Goal: Task Accomplishment & Management: Use online tool/utility

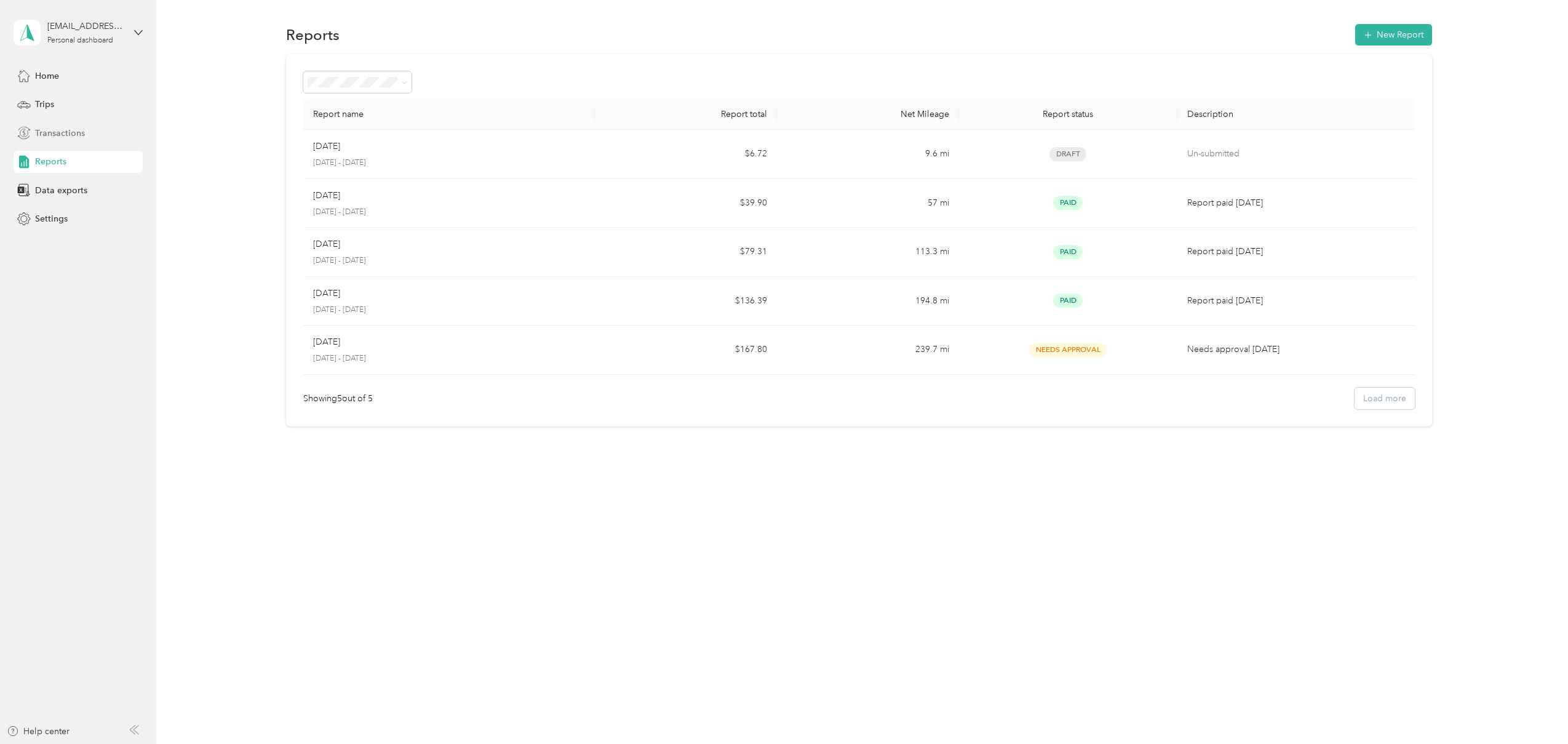
click at [50, 134] on span "Transactions" at bounding box center [60, 133] width 50 height 13
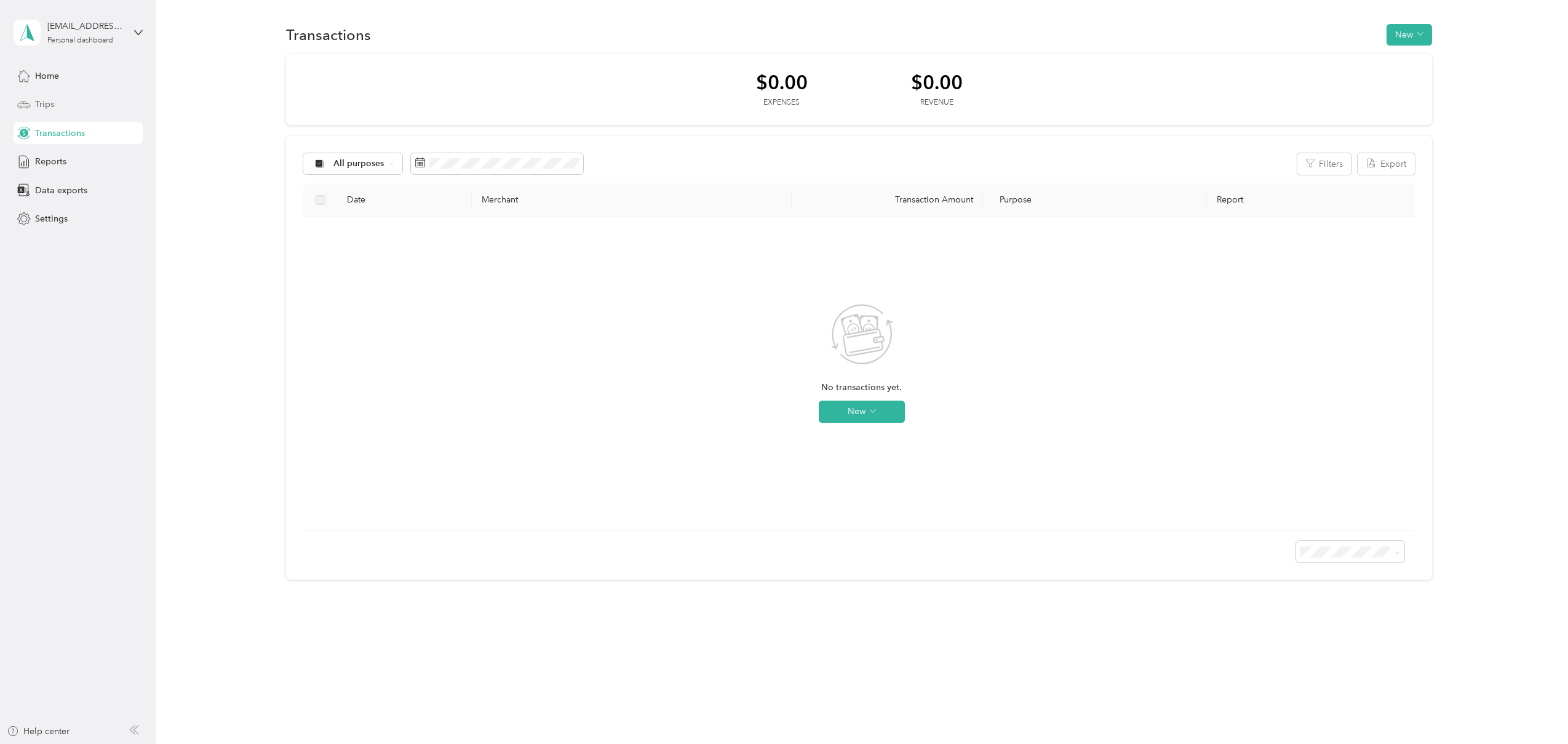
click at [34, 111] on div "Trips" at bounding box center [78, 104] width 129 height 22
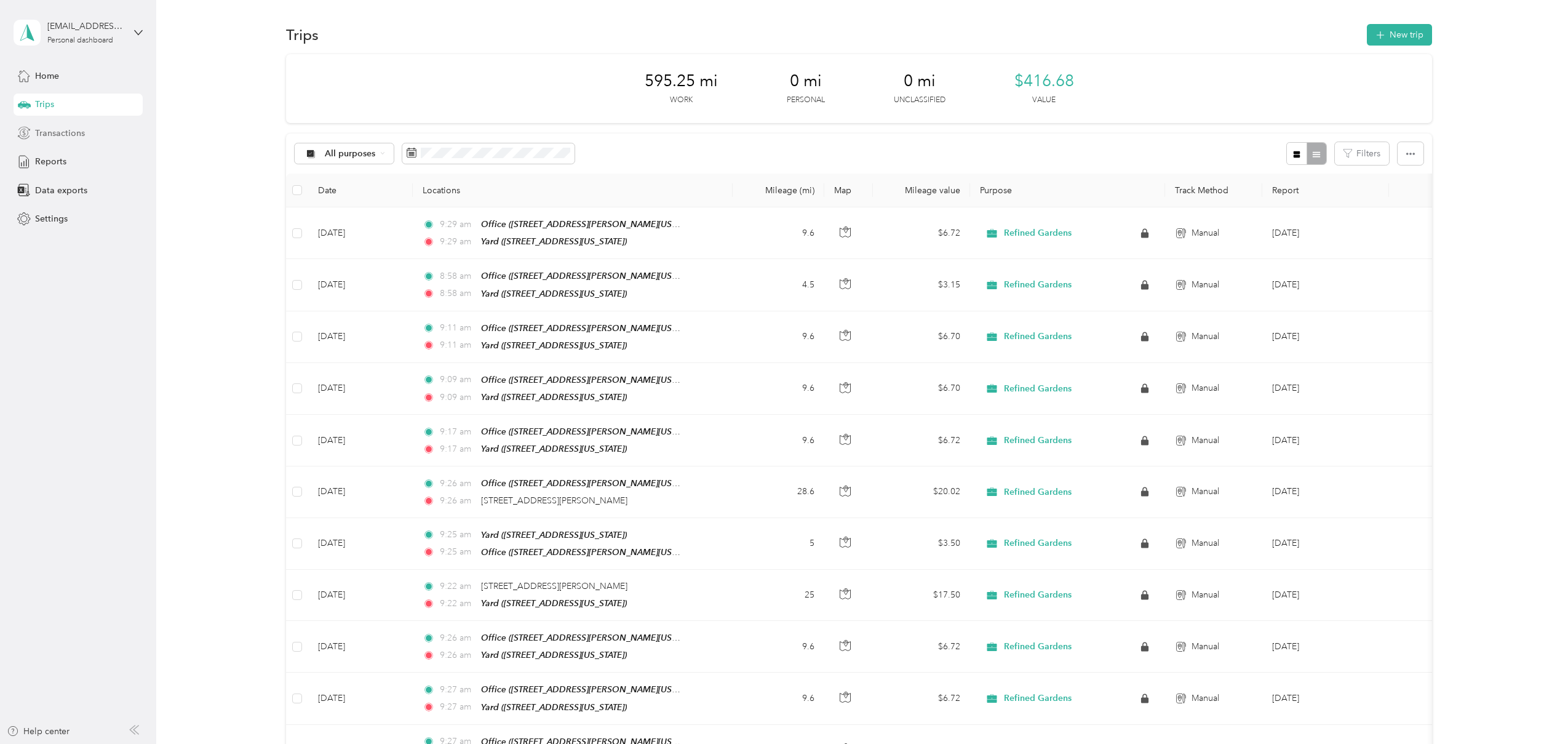
click at [73, 131] on span "Transactions" at bounding box center [60, 133] width 50 height 13
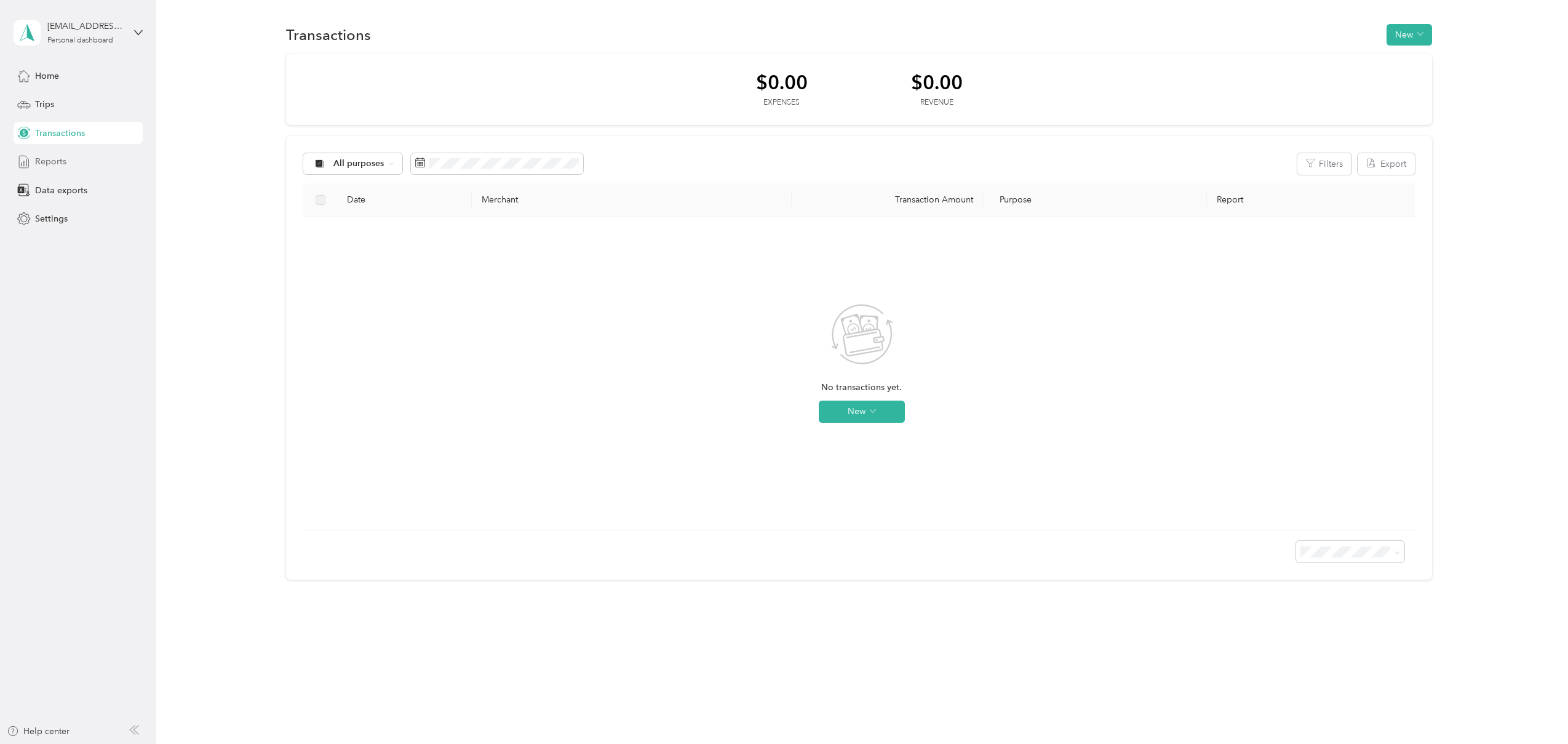
click at [57, 164] on span "Reports" at bounding box center [51, 162] width 31 height 13
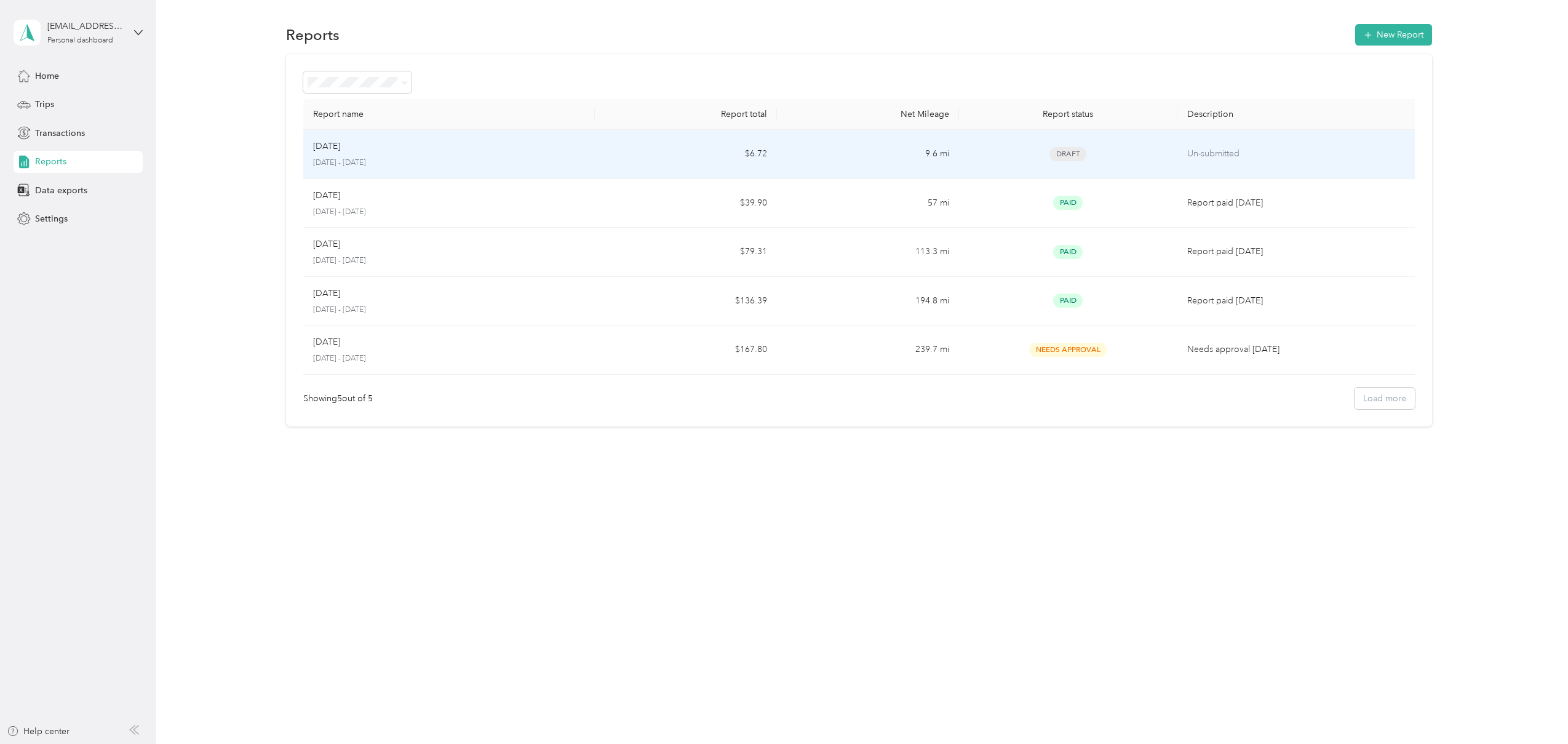
click at [897, 161] on td "9.6 mi" at bounding box center [868, 154] width 182 height 49
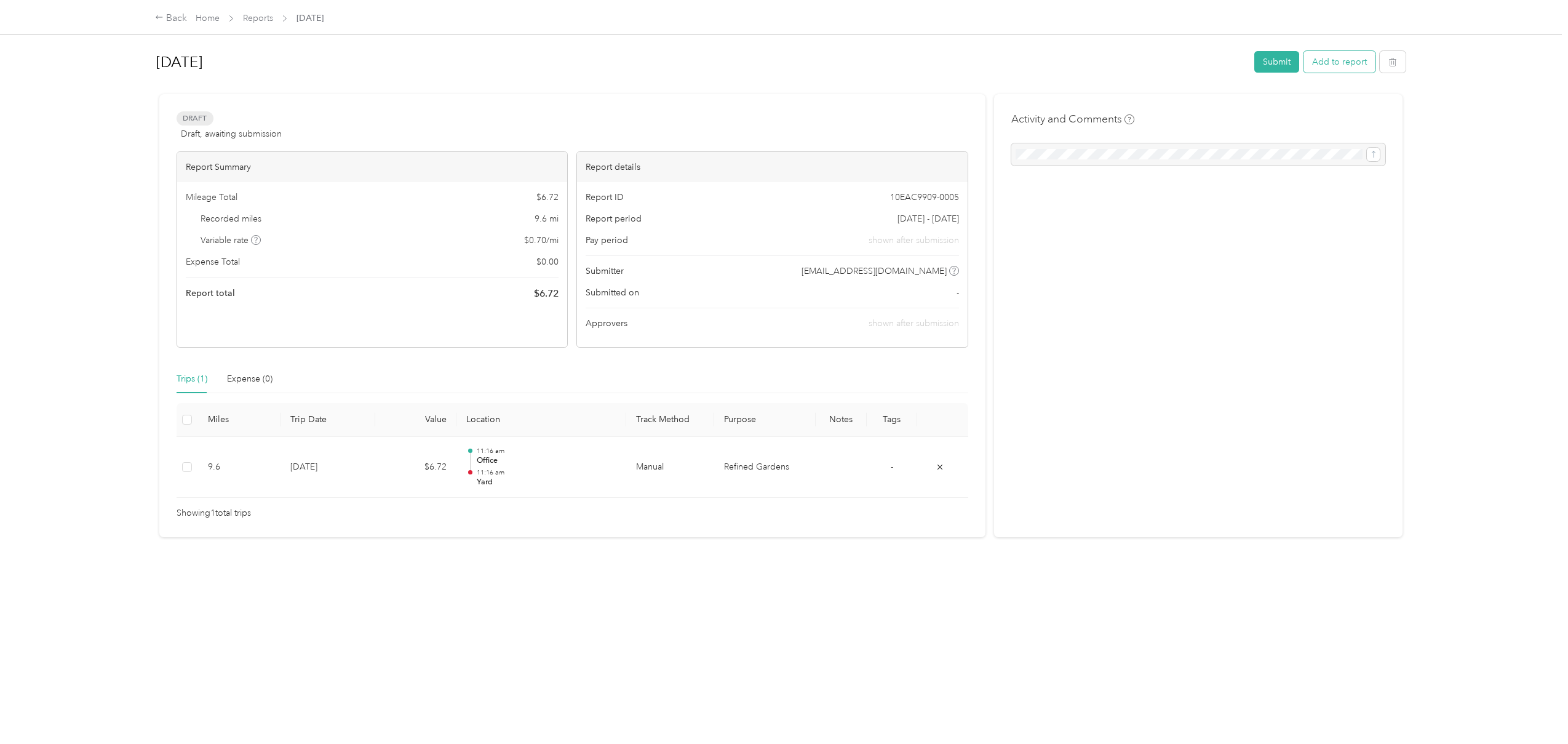
click at [1357, 66] on button "Add to report" at bounding box center [1340, 62] width 72 height 21
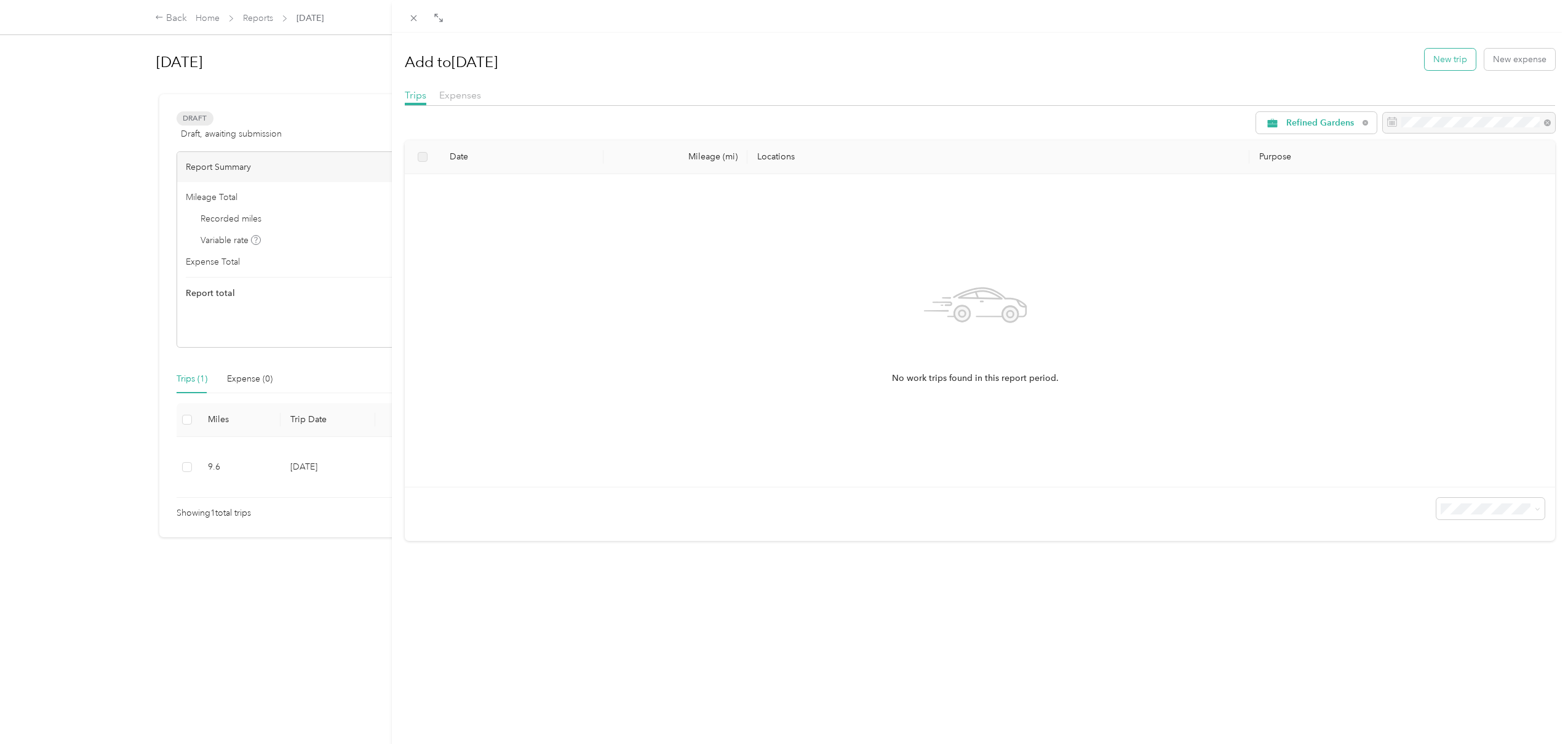
click at [1443, 54] on button "New trip" at bounding box center [1450, 59] width 51 height 21
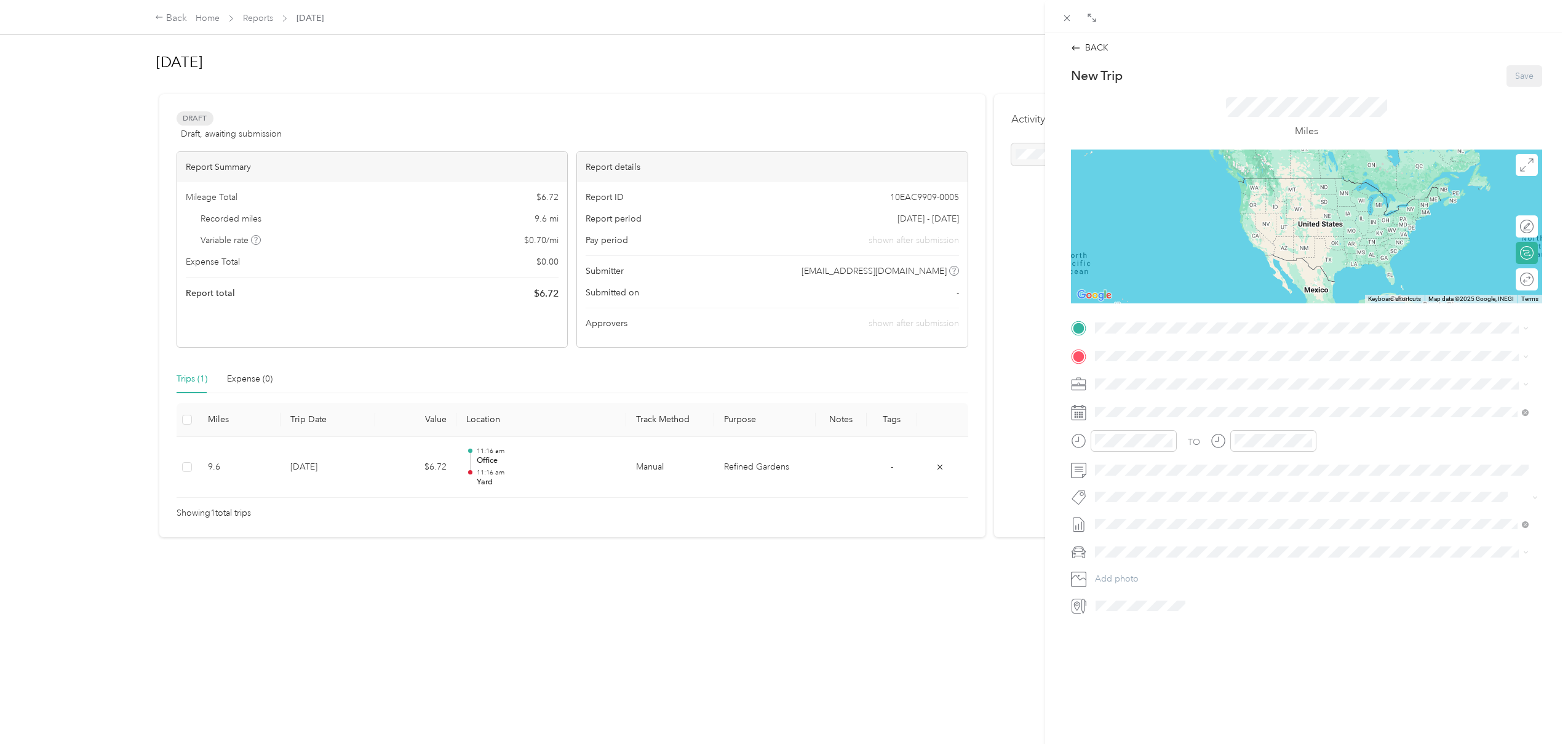
click at [1157, 414] on div "Yard" at bounding box center [1180, 411] width 123 height 11
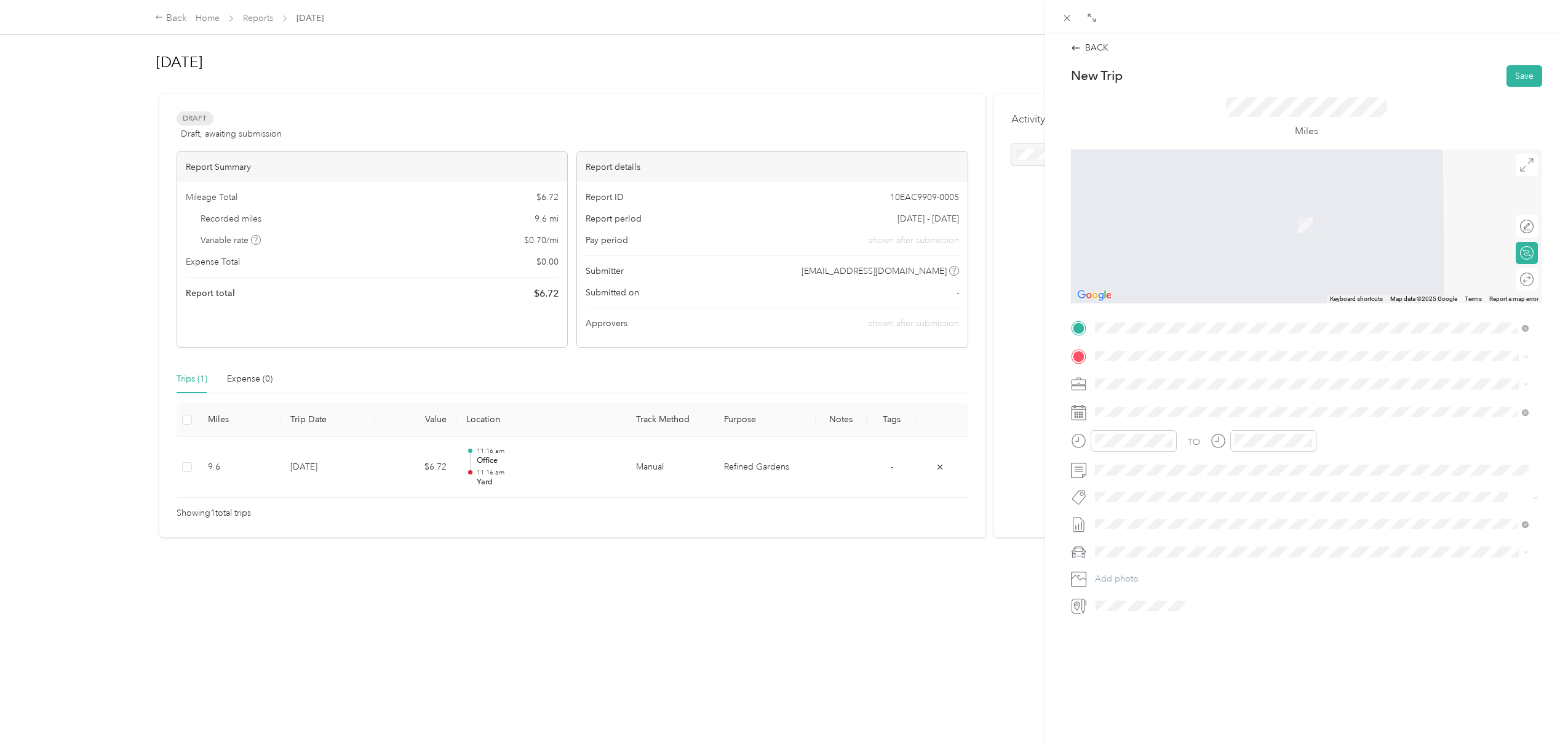
click at [1168, 416] on span "[STREET_ADDRESS][PERSON_NAME][US_STATE]" at bounding box center [1214, 418] width 191 height 10
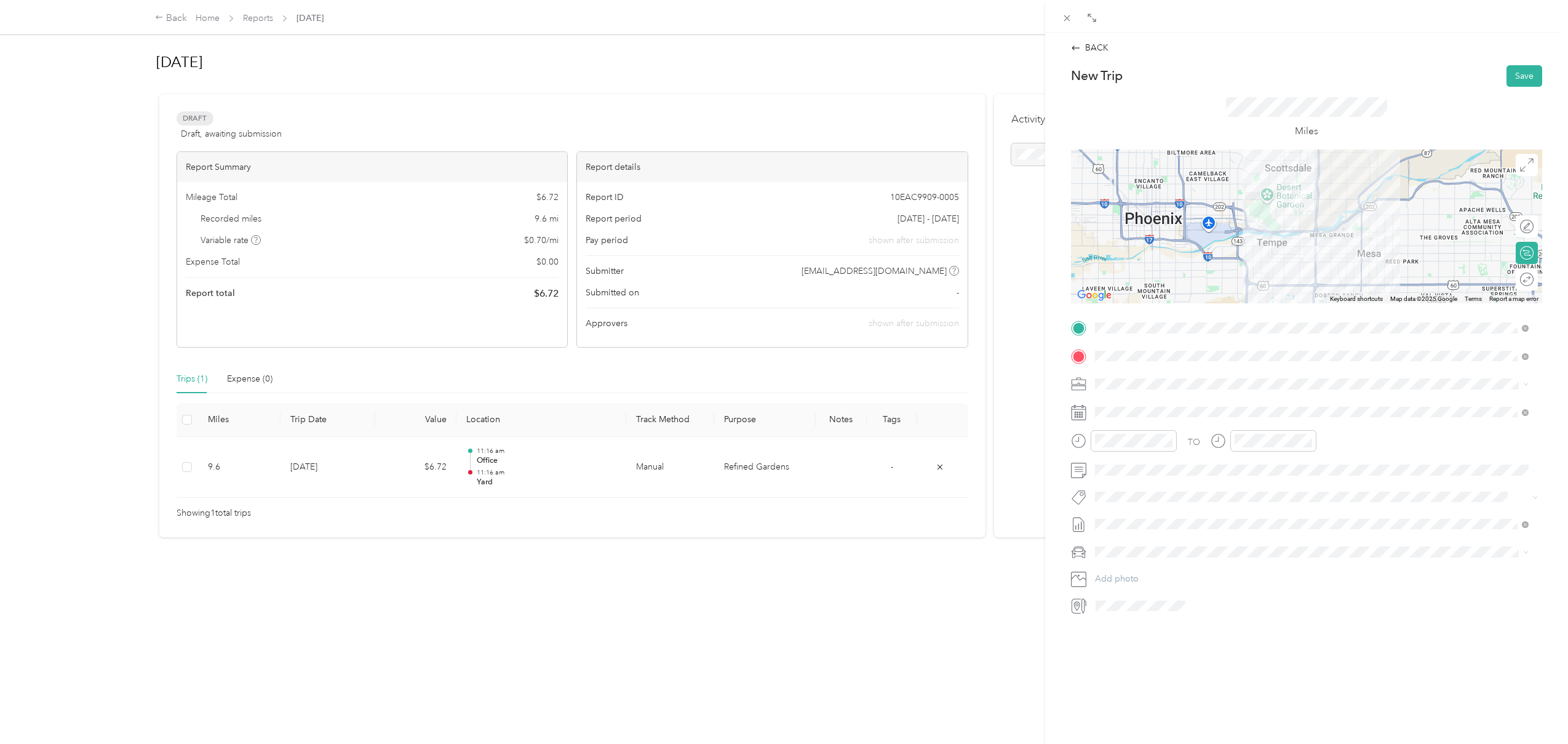
click at [1519, 280] on div "Round trip" at bounding box center [1527, 279] width 22 height 22
click at [1514, 280] on div at bounding box center [1521, 279] width 26 height 13
click at [1310, 387] on span "[STREET_ADDRESS][PERSON_NAME][US_STATE]" at bounding box center [1214, 390] width 191 height 10
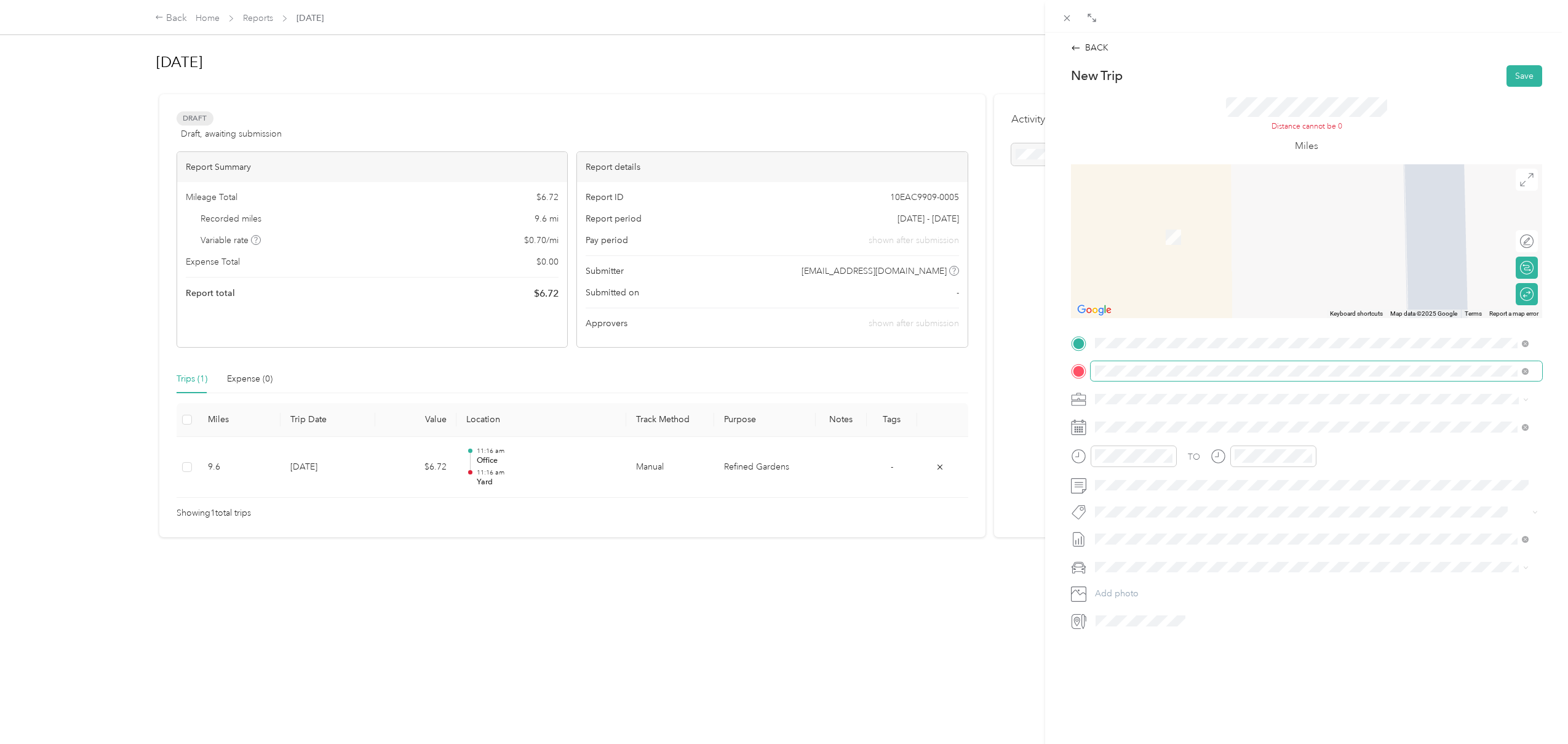
click at [1355, 363] on span at bounding box center [1316, 371] width 452 height 19
click at [1242, 453] on div "Yard" at bounding box center [1180, 458] width 123 height 11
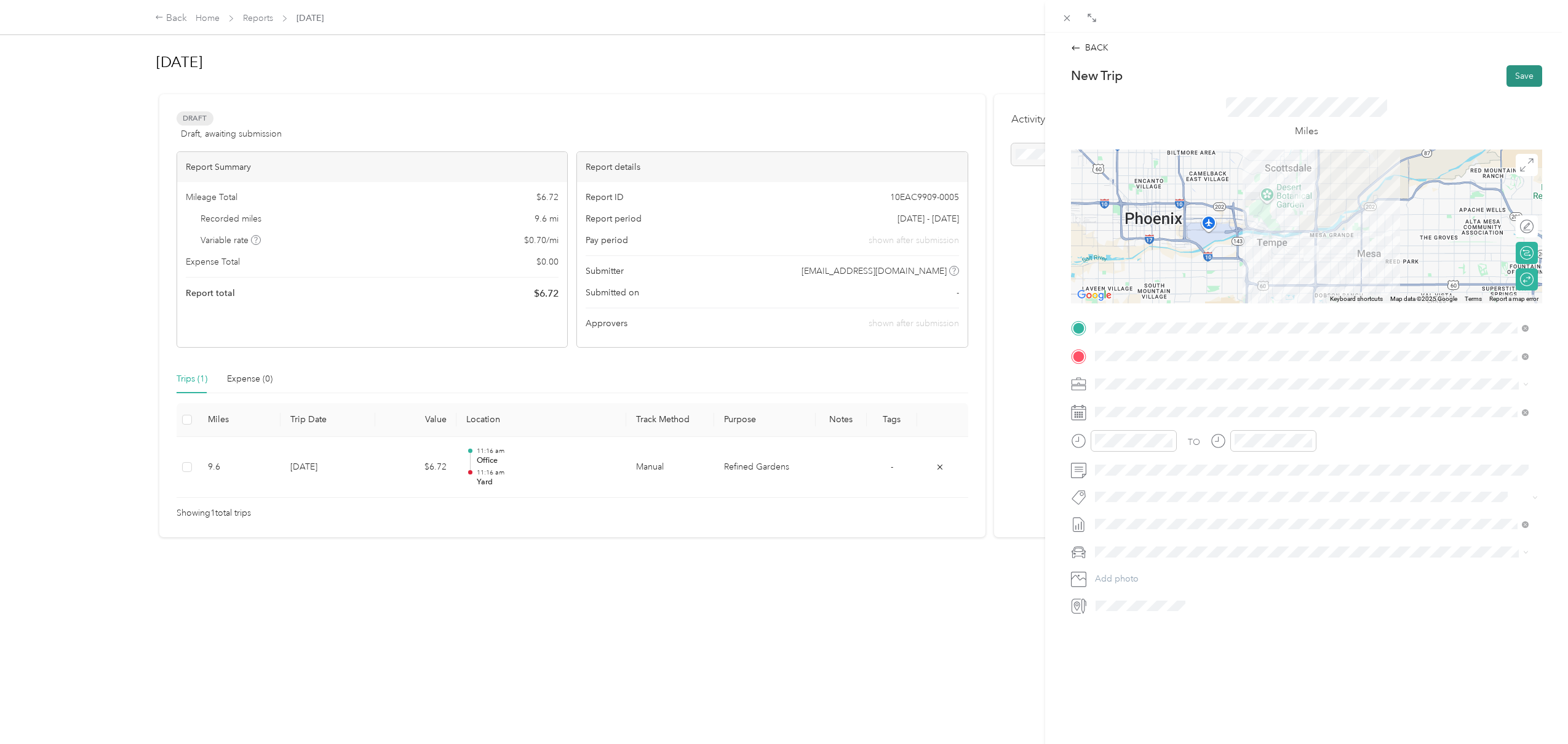
click at [1519, 82] on button "Save" at bounding box center [1525, 76] width 36 height 21
